Goal: Transaction & Acquisition: Book appointment/travel/reservation

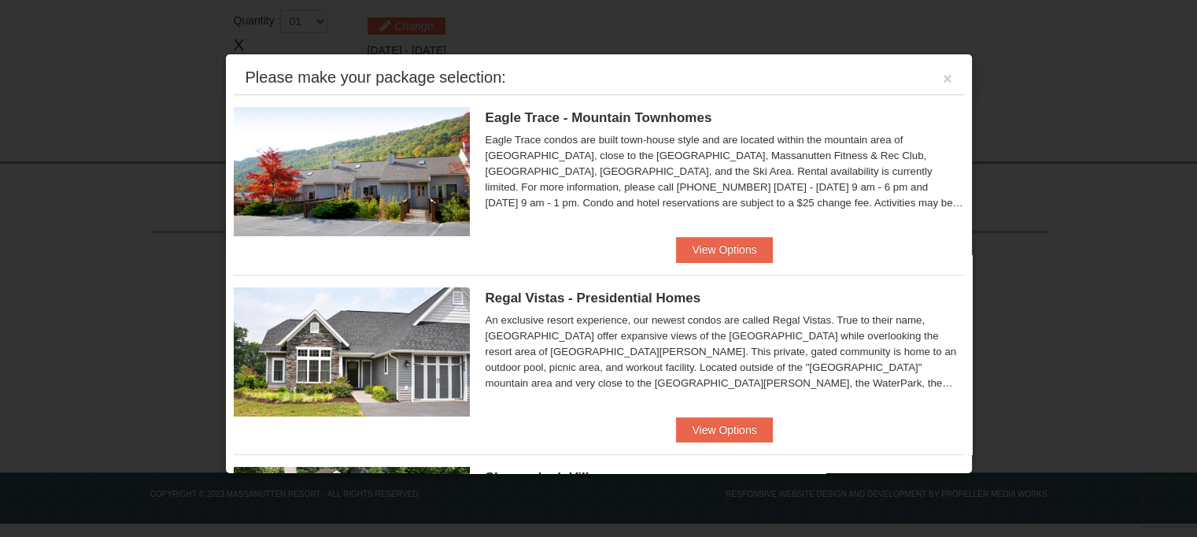
scroll to position [255, 0]
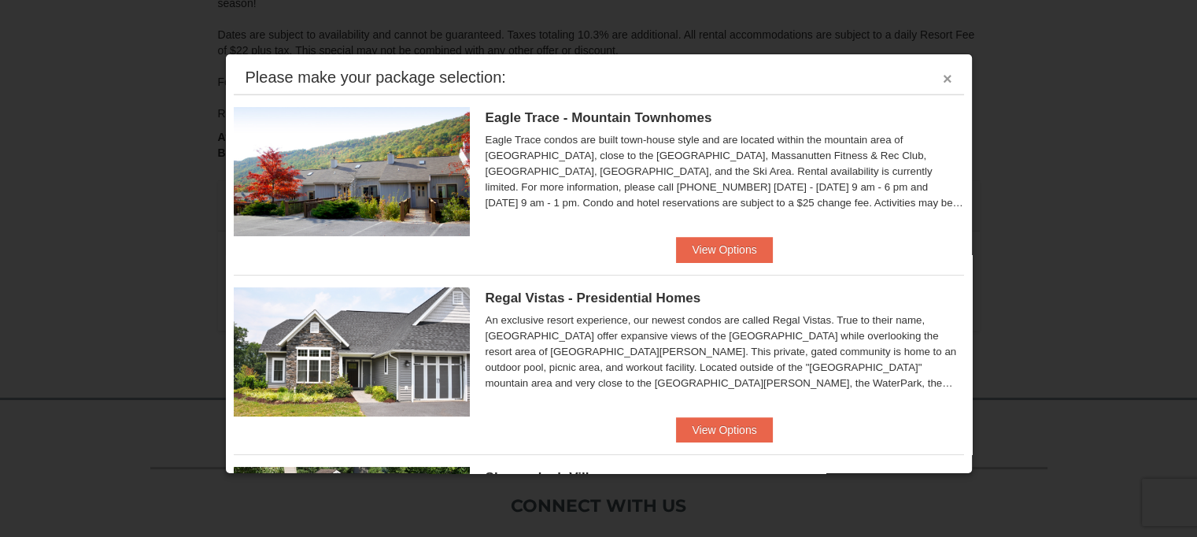
click at [943, 82] on button "×" at bounding box center [947, 79] width 9 height 16
